Goal: Information Seeking & Learning: Learn about a topic

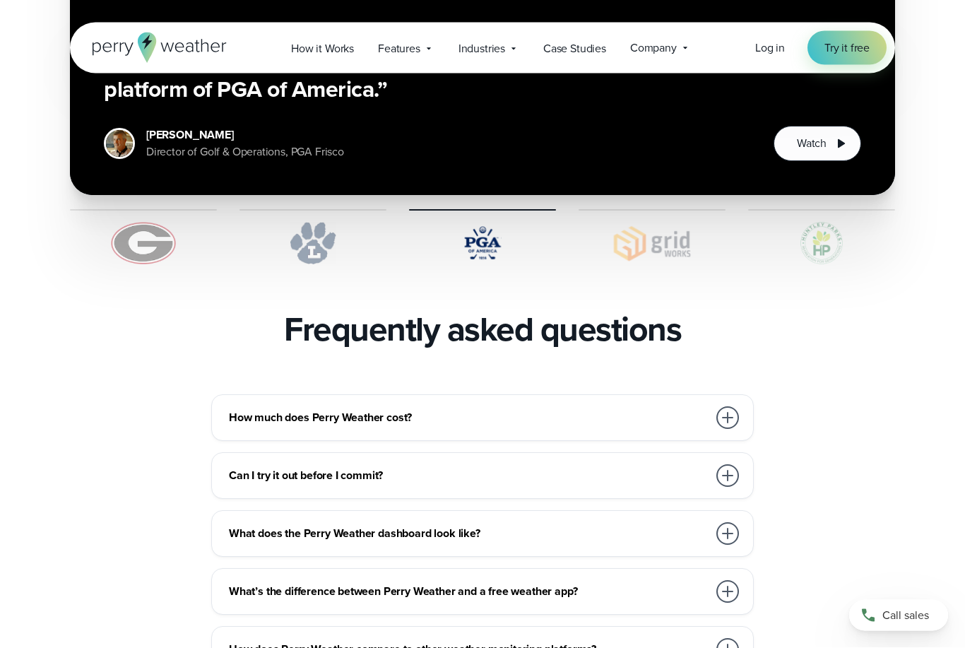
scroll to position [2853, 0]
click at [737, 406] on div at bounding box center [727, 417] width 23 height 23
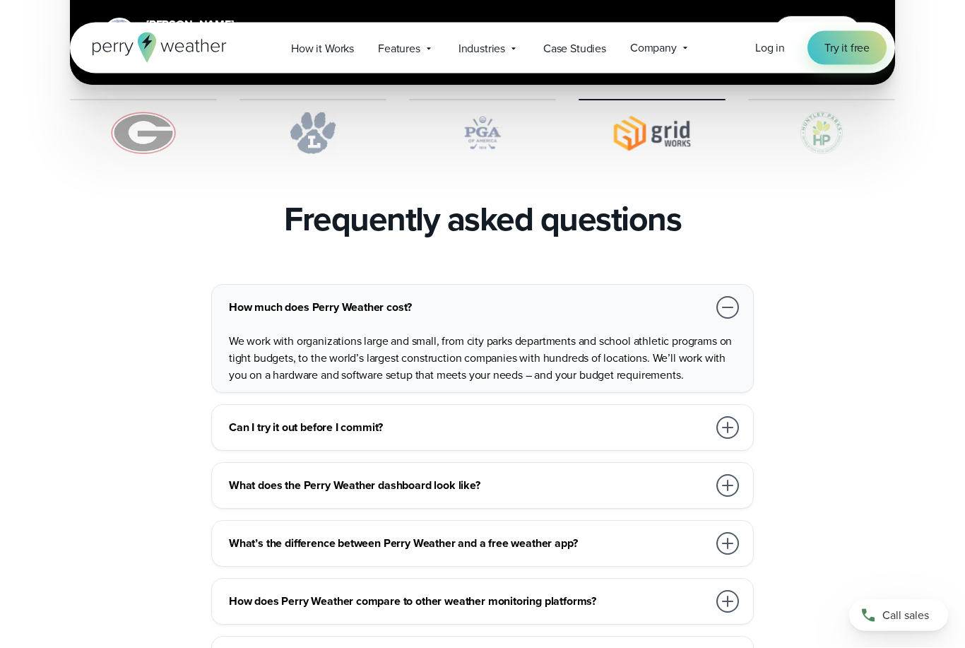
scroll to position [2963, 0]
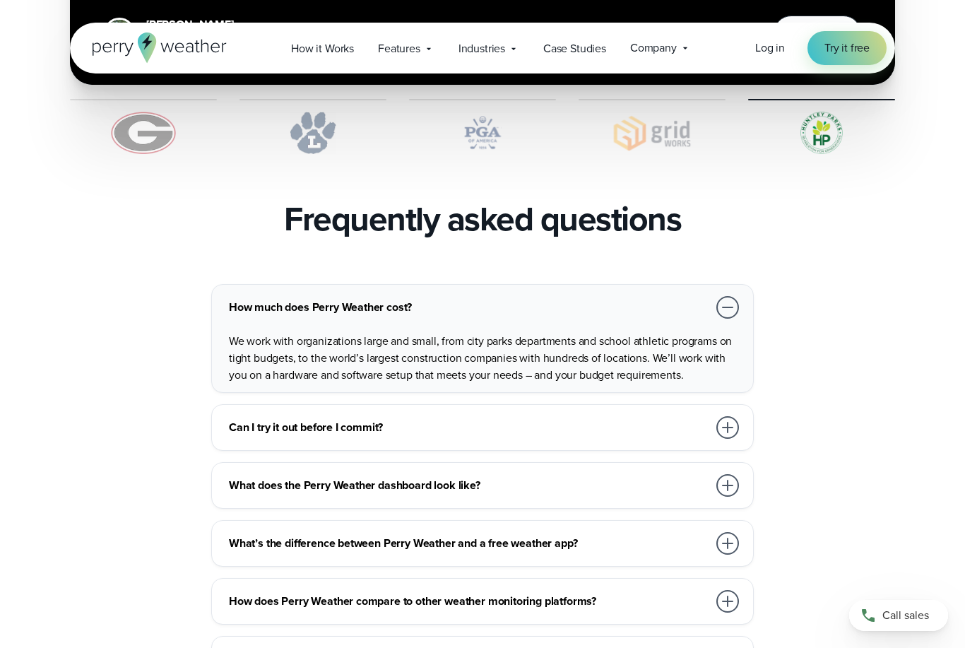
click at [732, 416] on div at bounding box center [727, 427] width 23 height 23
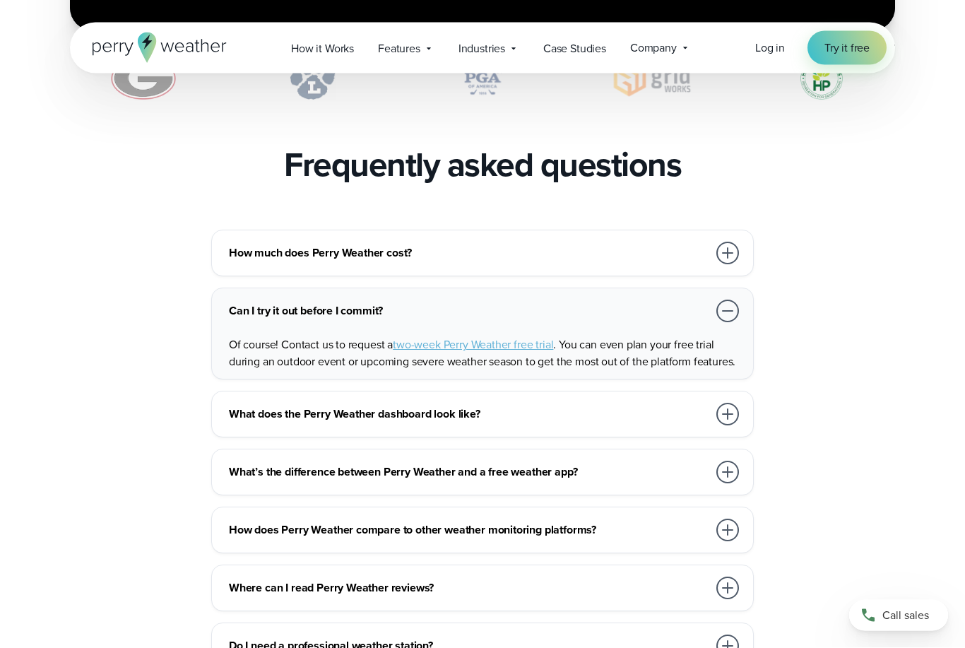
scroll to position [3017, 0]
click at [738, 403] on div at bounding box center [727, 414] width 23 height 23
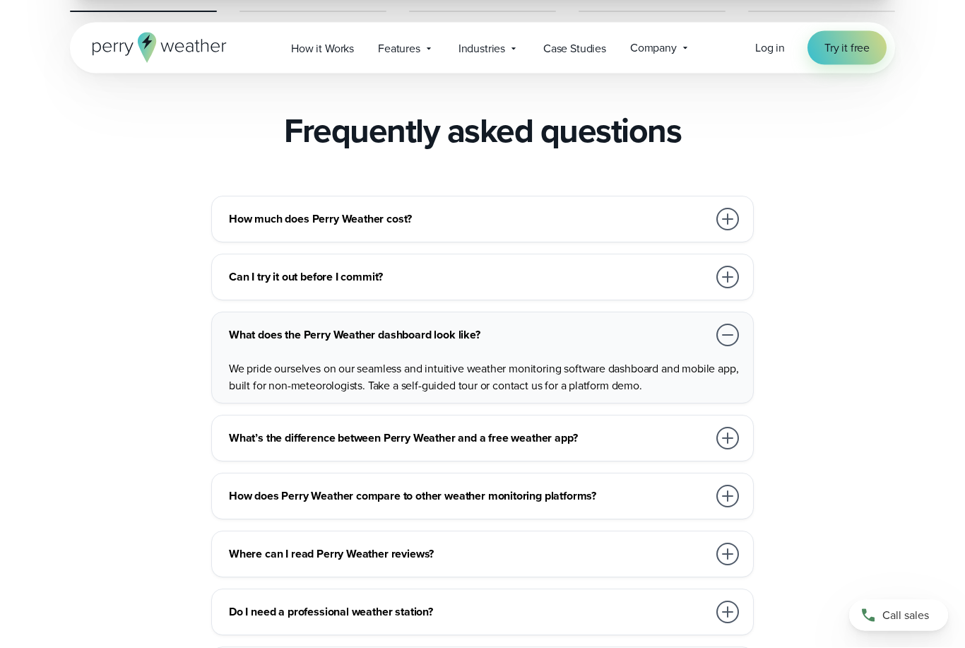
scroll to position [3051, 0]
click at [726, 427] on div at bounding box center [727, 438] width 23 height 23
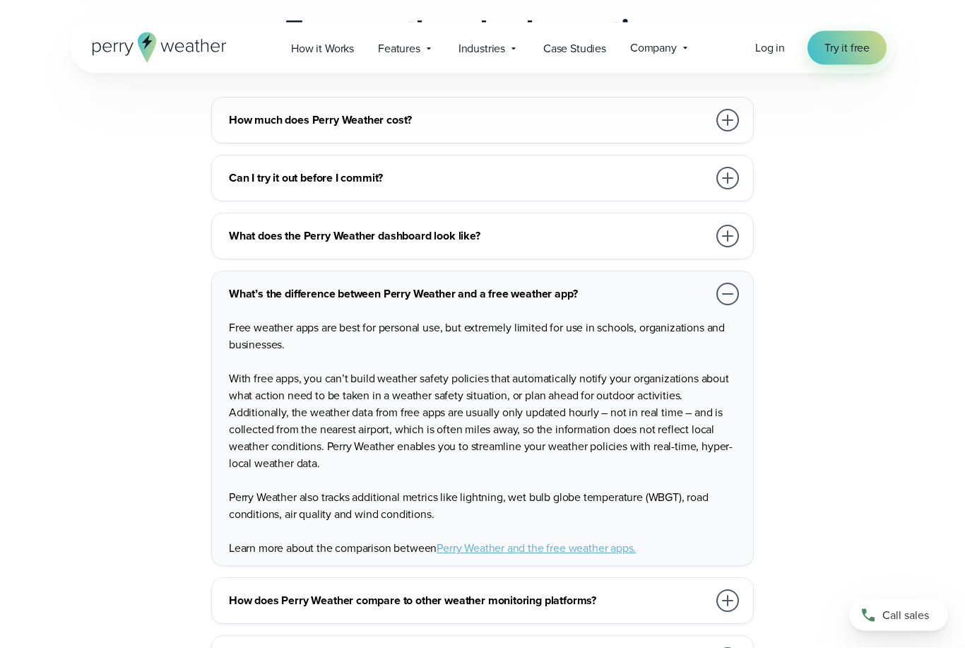
scroll to position [3150, 0]
click at [585, 540] on link "Perry Weather and the free weather apps." at bounding box center [535, 548] width 199 height 16
